Goal: Transaction & Acquisition: Purchase product/service

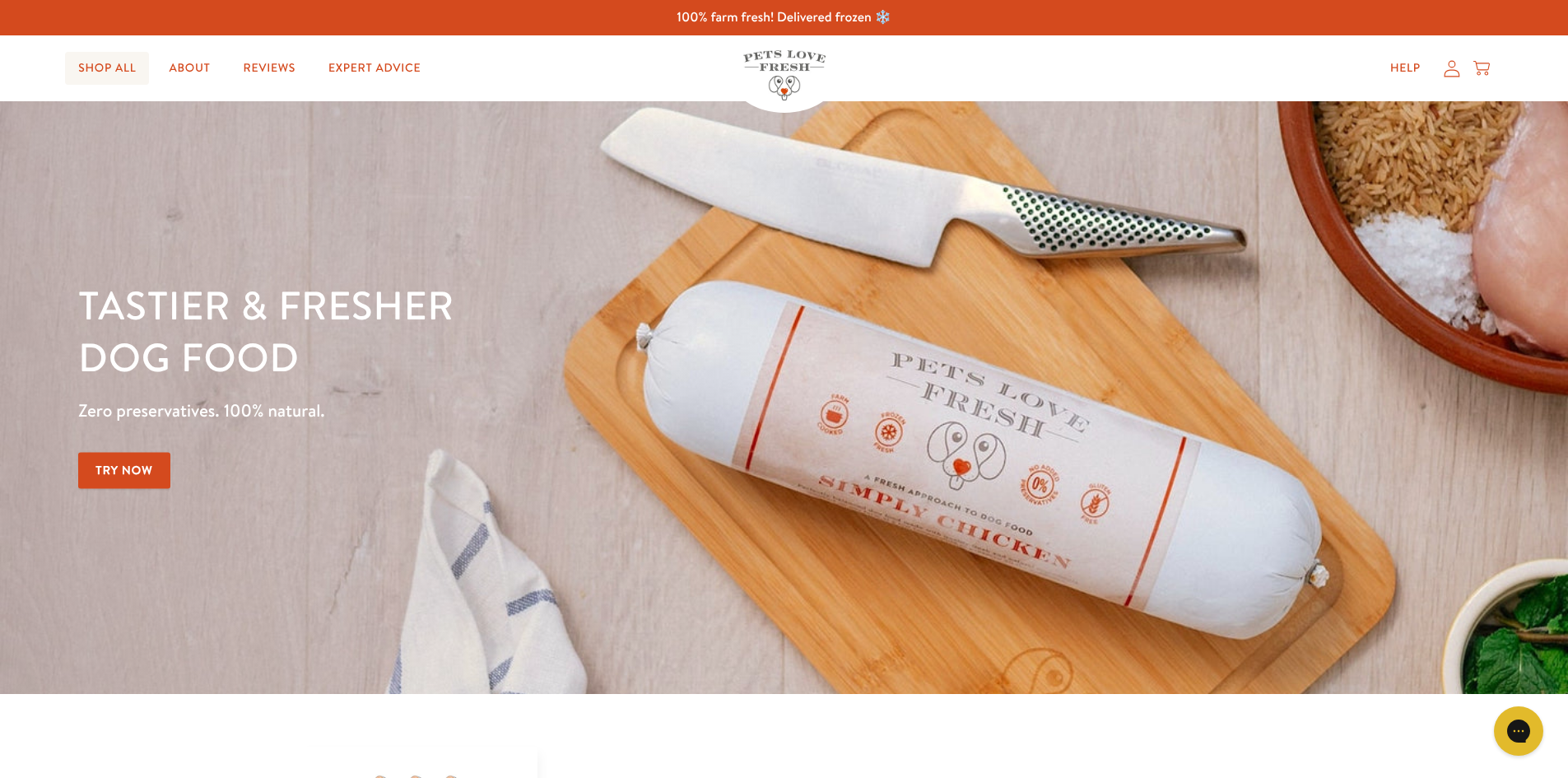
click at [100, 73] on link "Shop All" at bounding box center [106, 68] width 84 height 33
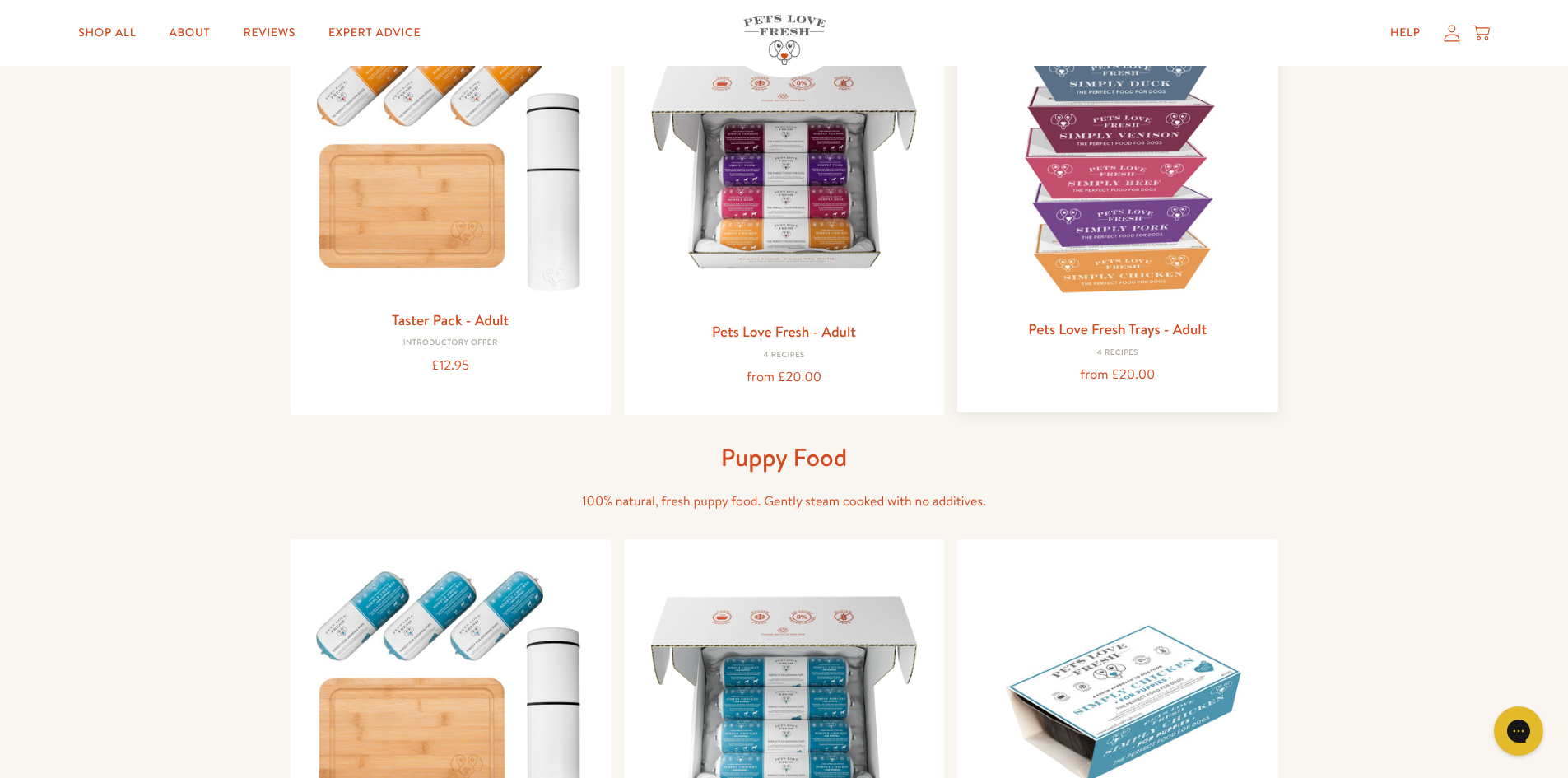
scroll to position [247, 0]
click at [1163, 223] on img at bounding box center [1118, 162] width 294 height 294
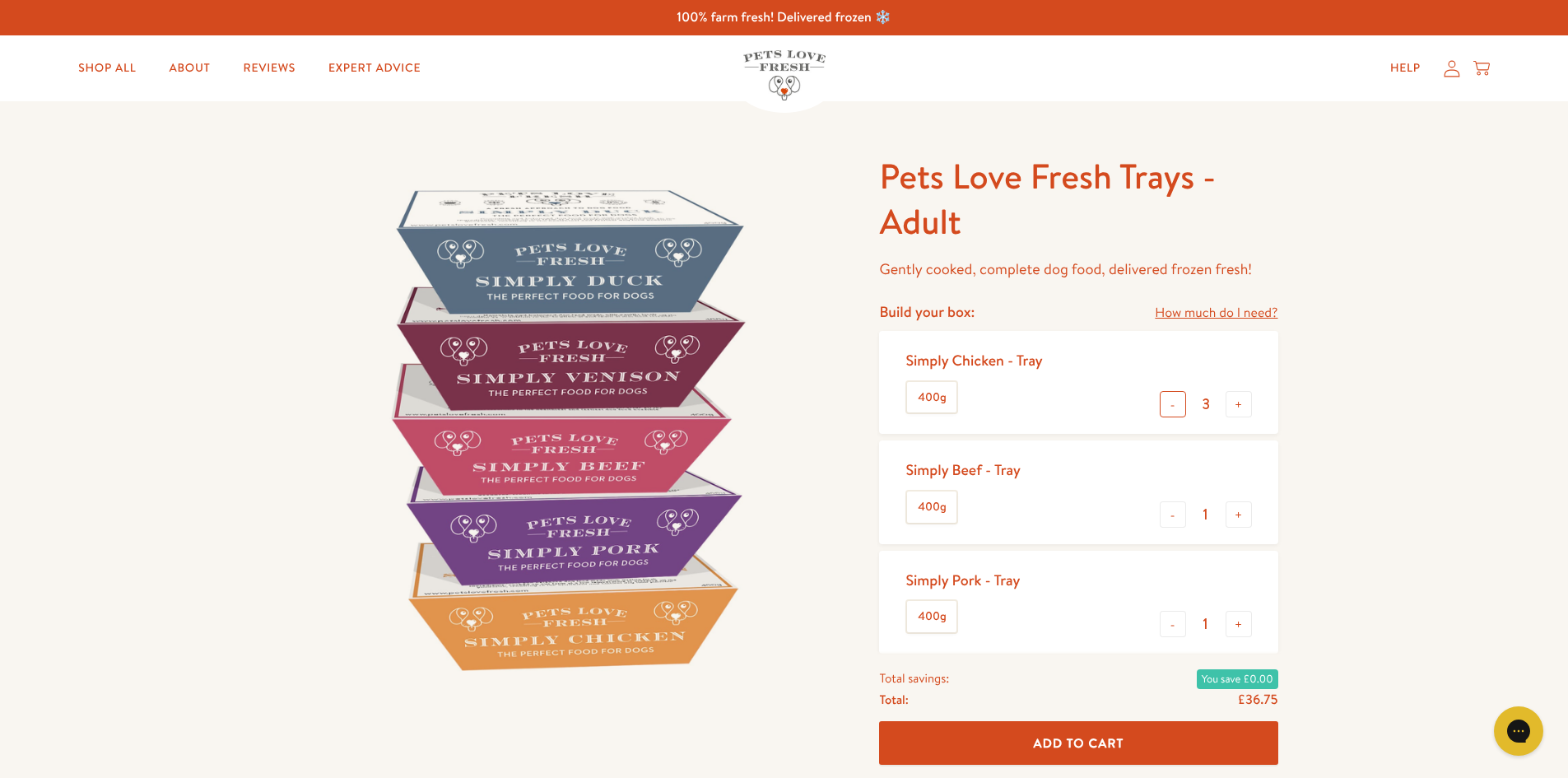
click at [1178, 406] on button "-" at bounding box center [1173, 404] width 26 height 26
type input "1"
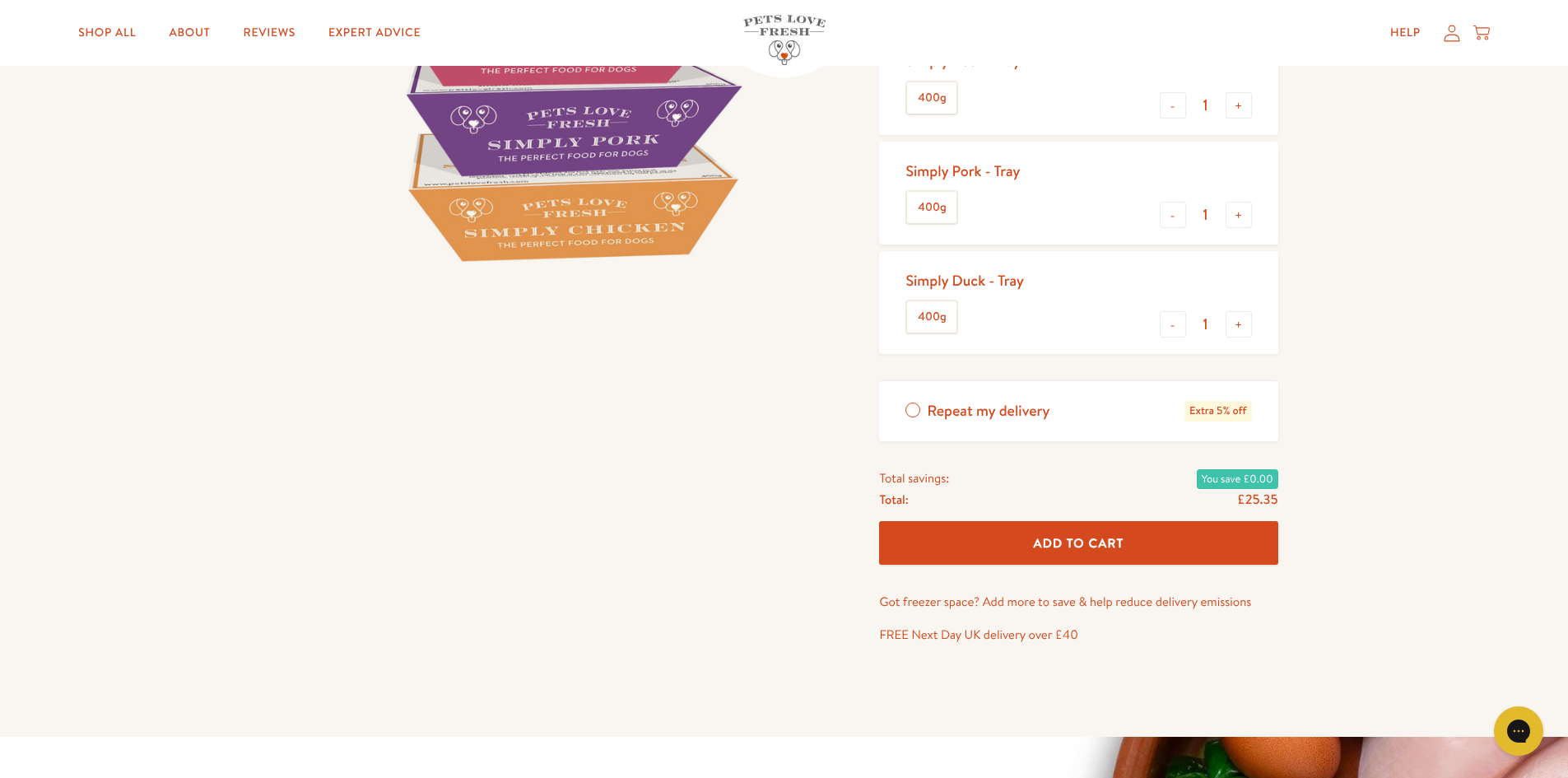
scroll to position [412, 0]
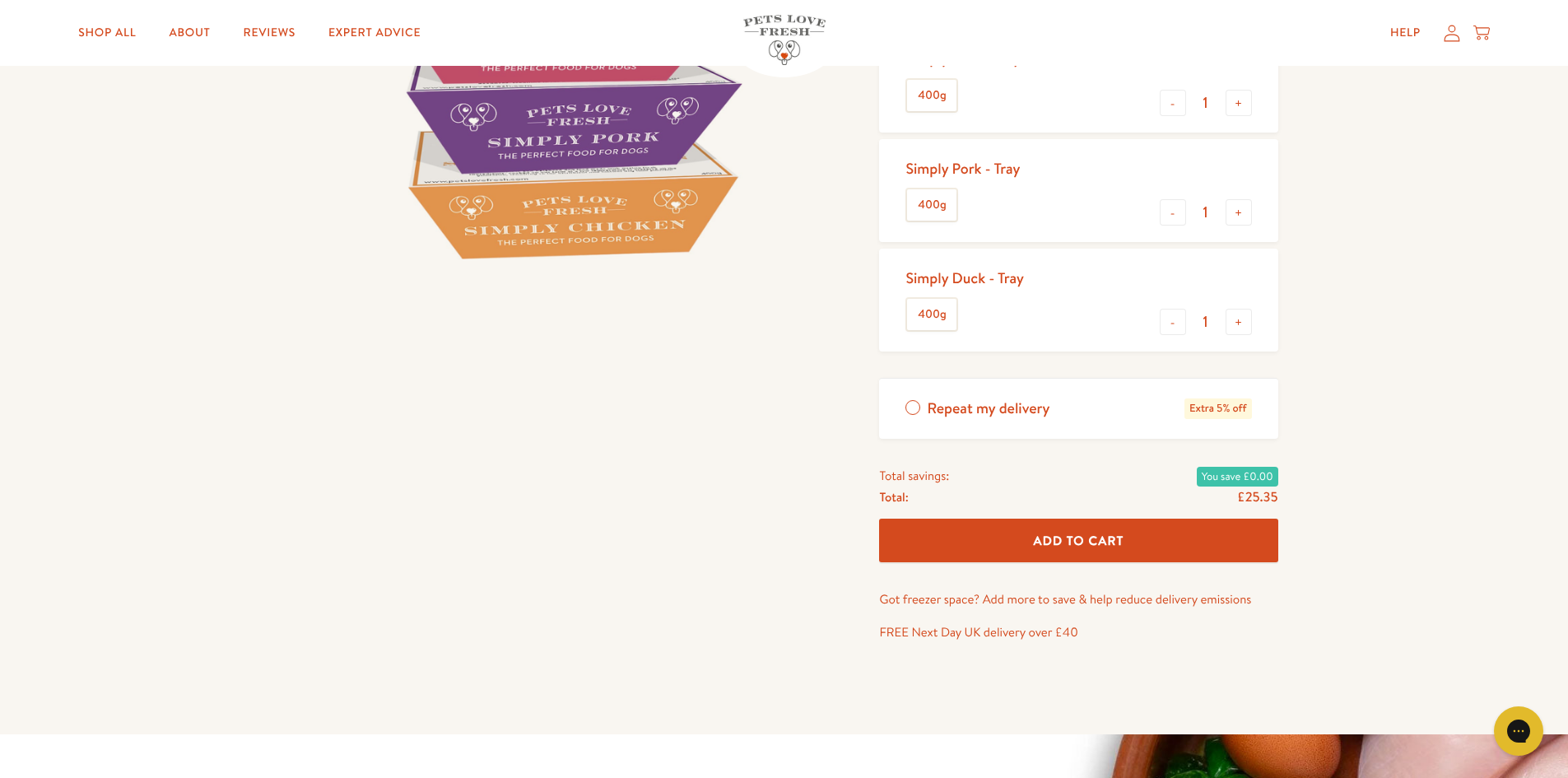
click at [1034, 530] on button "Add To Cart" at bounding box center [1078, 540] width 398 height 43
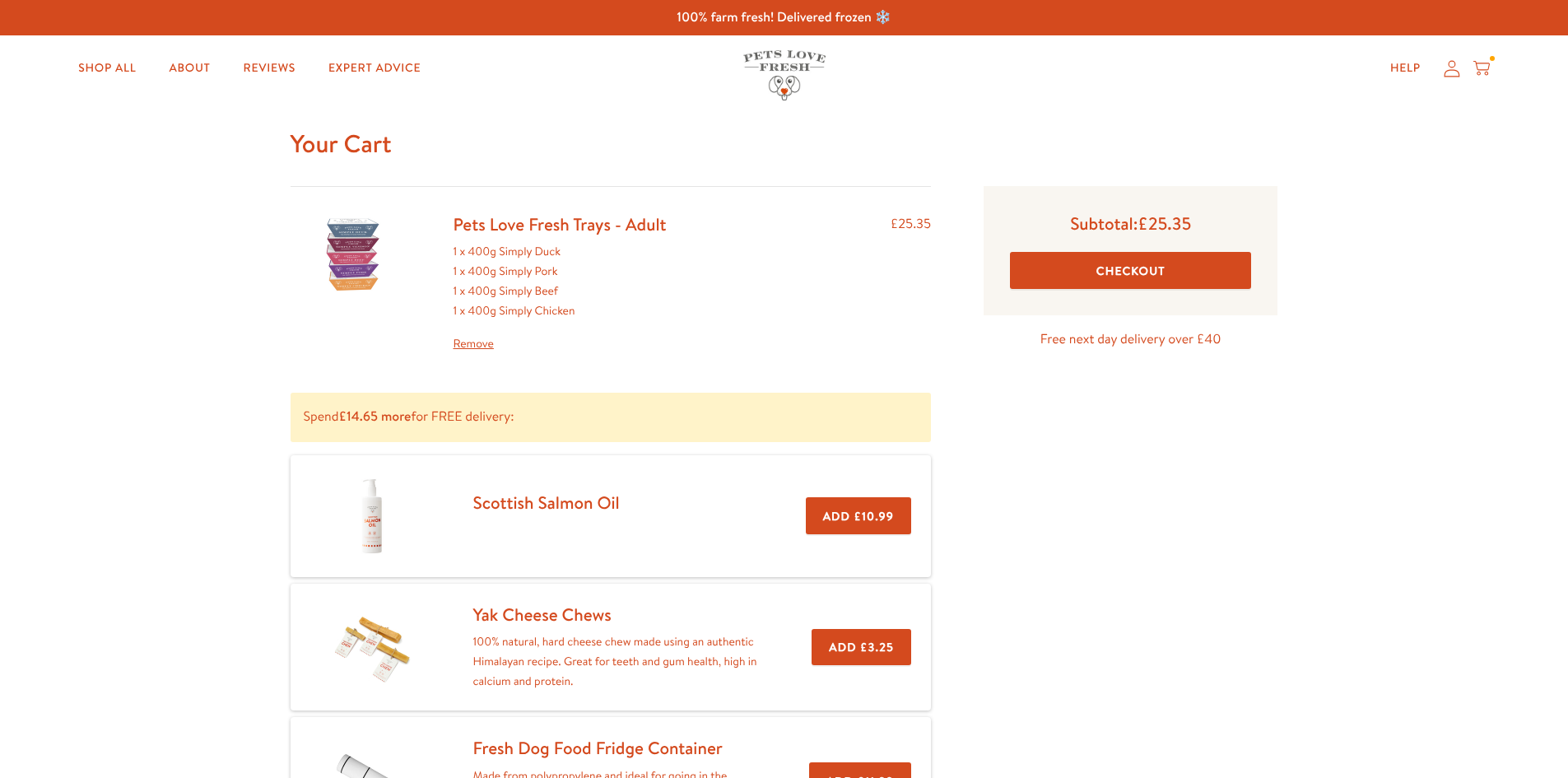
click at [1034, 530] on div "Subtotal: £25.35 Checkout Free next day delivery over £40" at bounding box center [1130, 531] width 346 height 691
click at [1186, 271] on button "Checkout" at bounding box center [1130, 270] width 241 height 37
